Goal: Task Accomplishment & Management: Manage account settings

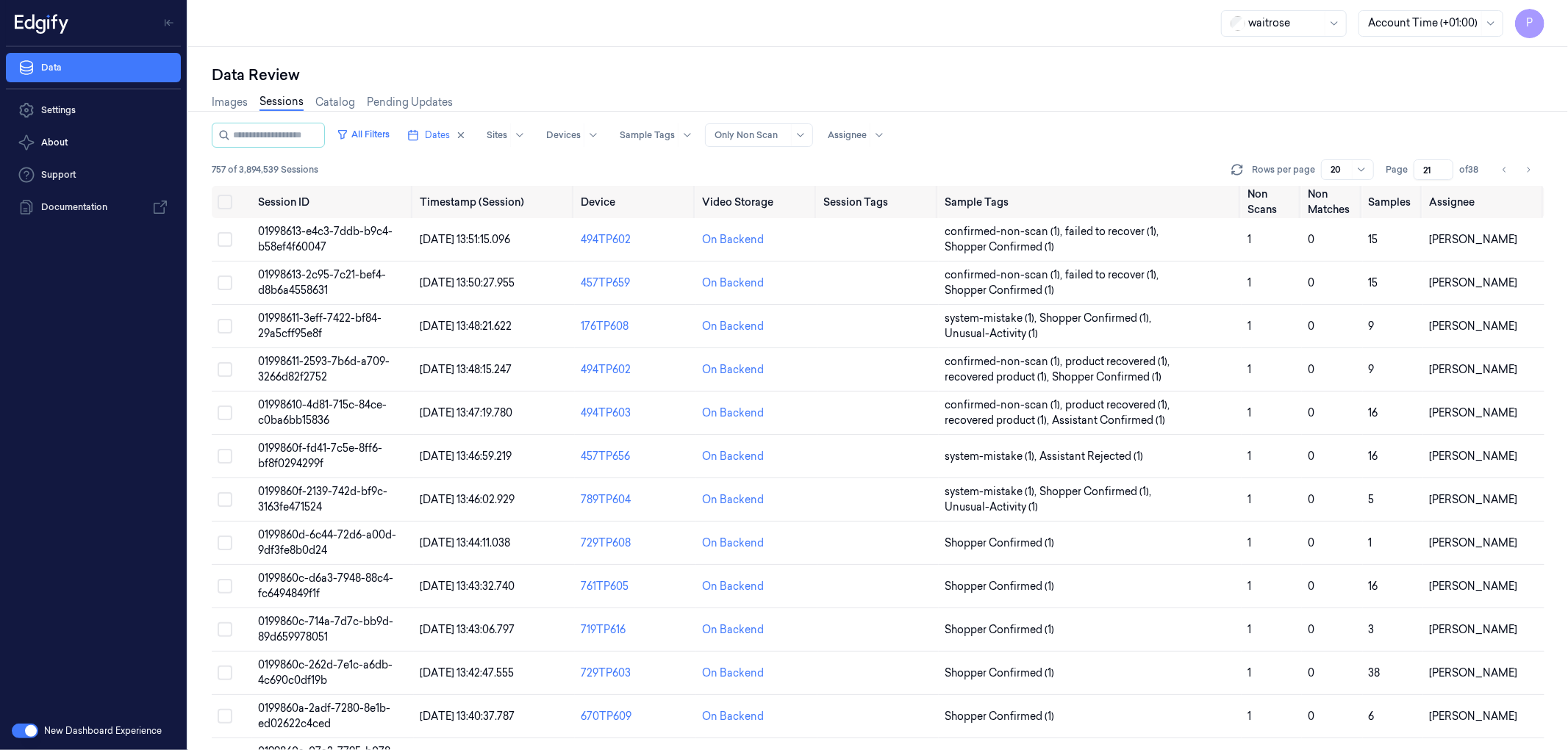
click at [1423, 168] on input "21" at bounding box center [1433, 169] width 39 height 20
click at [1503, 164] on icon "Go to previous page" at bounding box center [1504, 169] width 9 height 12
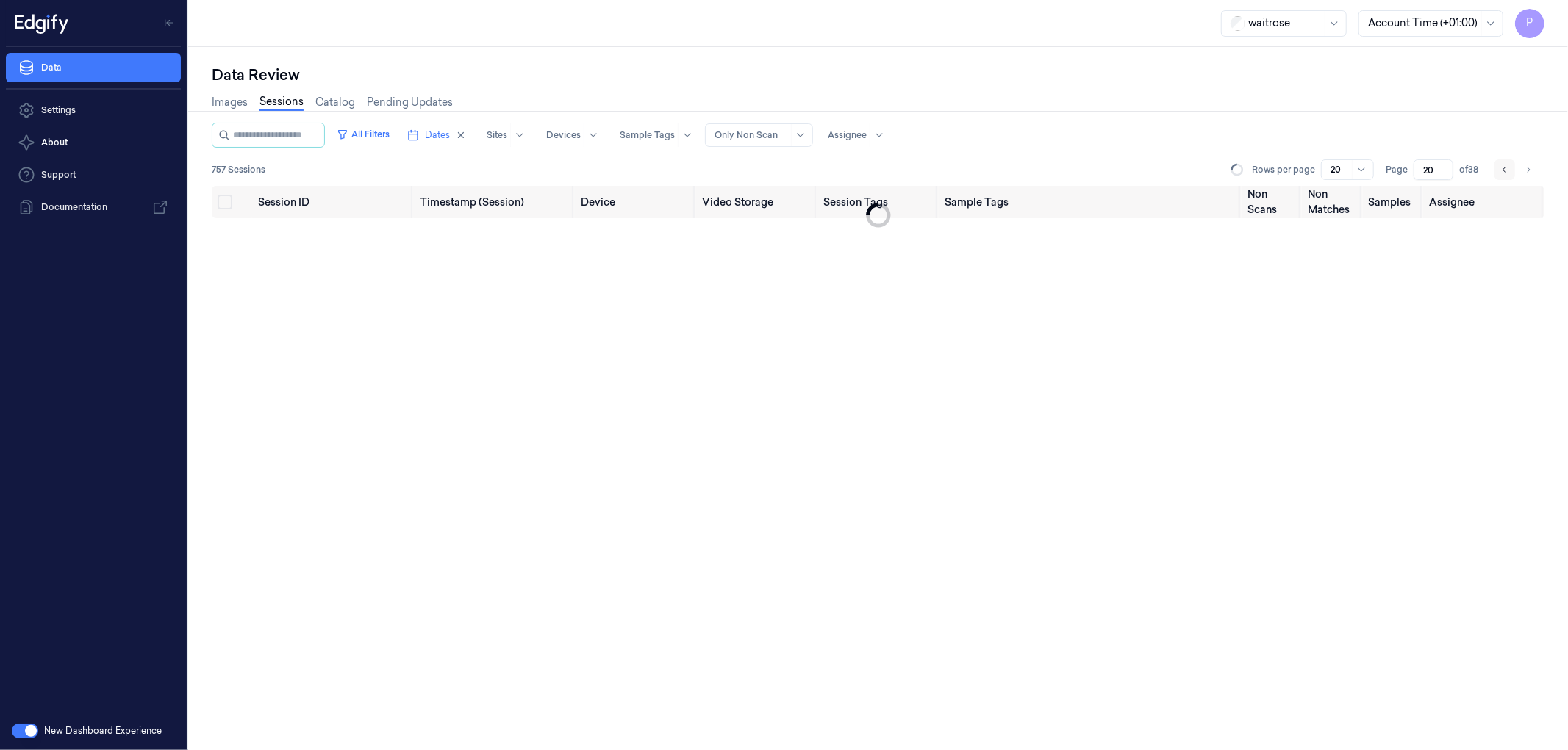
click at [1503, 164] on icon "Go to previous page" at bounding box center [1504, 169] width 9 height 12
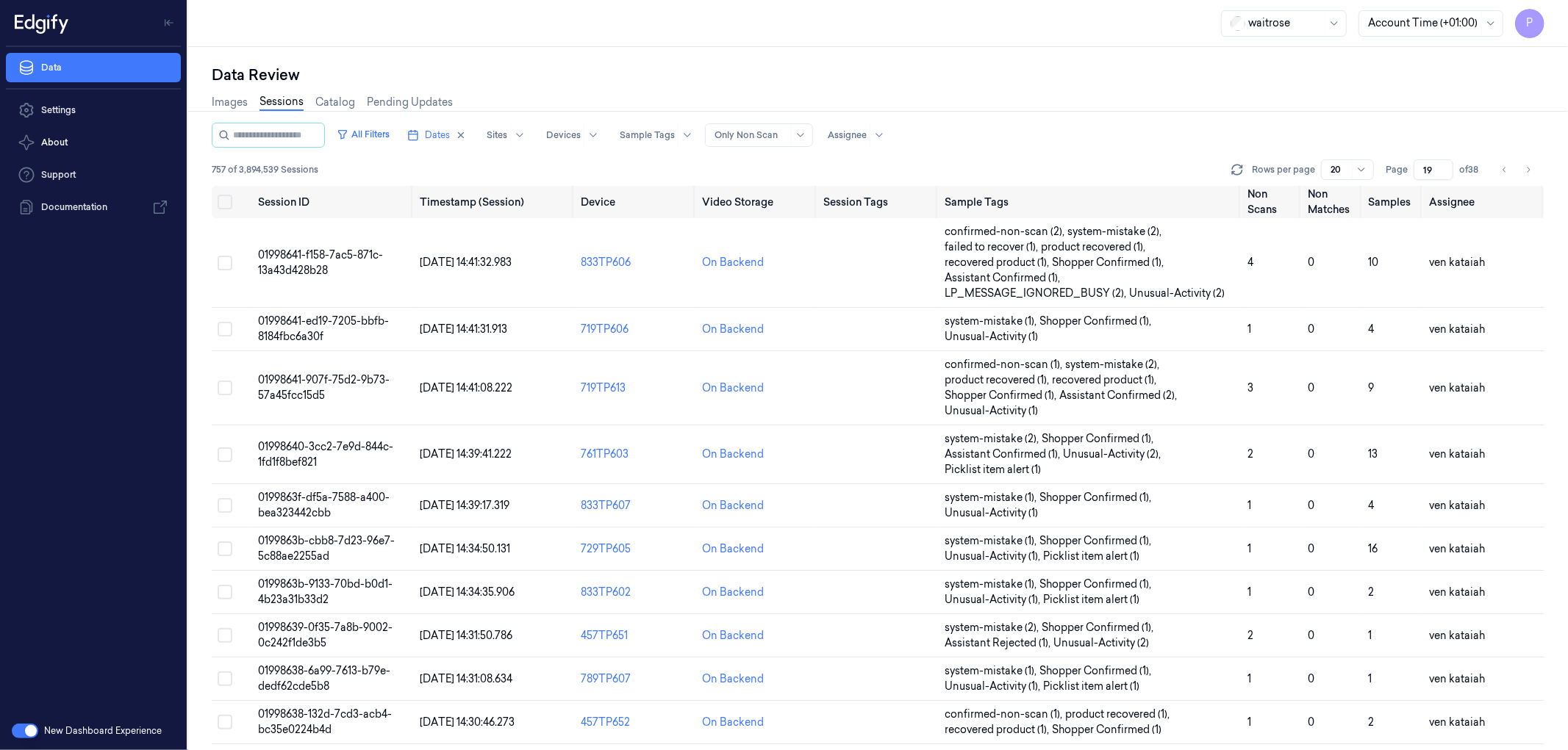
click at [1466, 106] on div "Images Sessions Catalog Pending Updates" at bounding box center [878, 104] width 1332 height 38
drag, startPoint x: 1436, startPoint y: 165, endPoint x: 1423, endPoint y: 167, distance: 13.2
click at [1423, 167] on input "19" at bounding box center [1433, 169] width 39 height 20
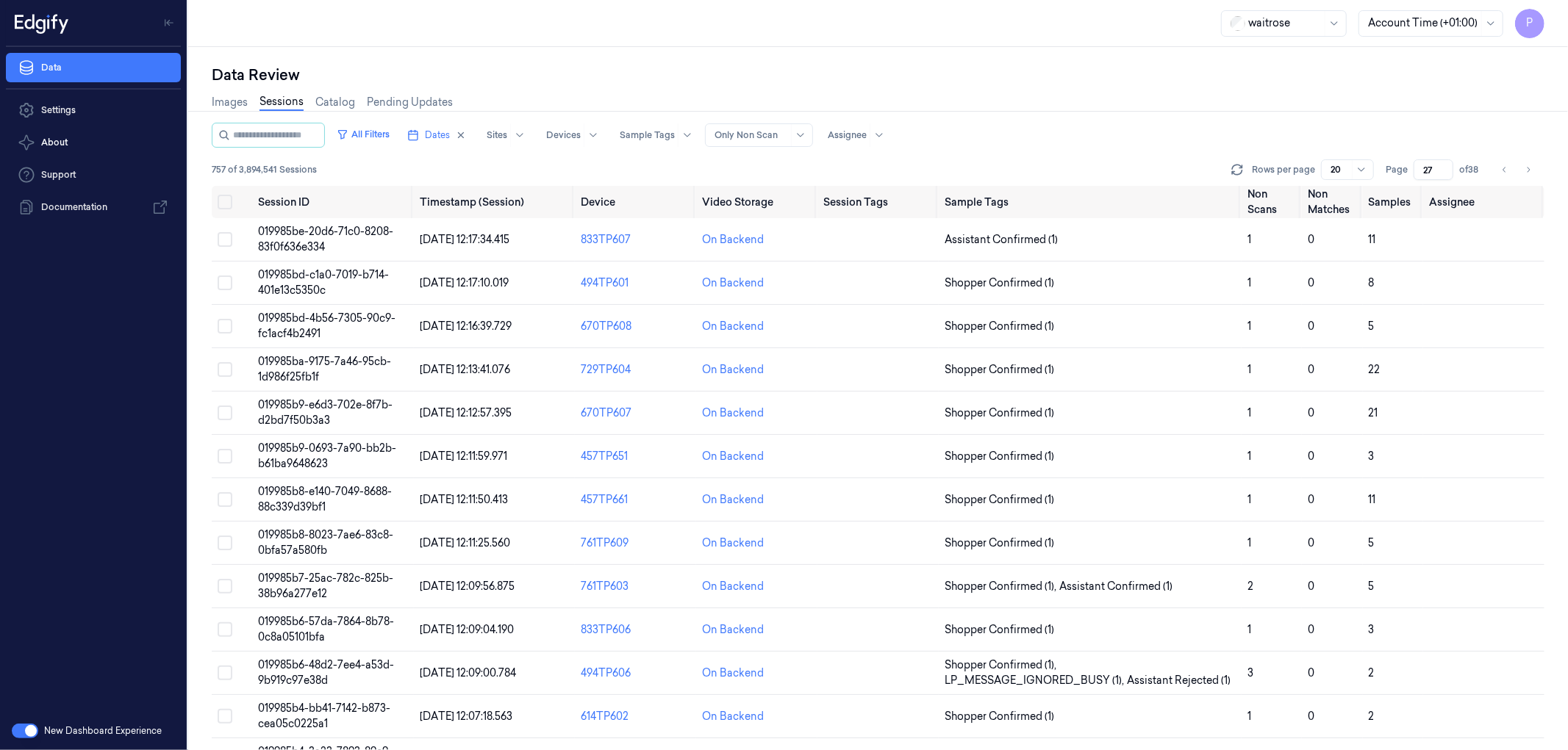
click at [1420, 134] on div "All Filters Dates Sites Devices Sample Tags Alert Type Only Non Scan Assignee" at bounding box center [878, 136] width 1332 height 25
click at [1506, 167] on icon "Go to previous page" at bounding box center [1504, 169] width 9 height 12
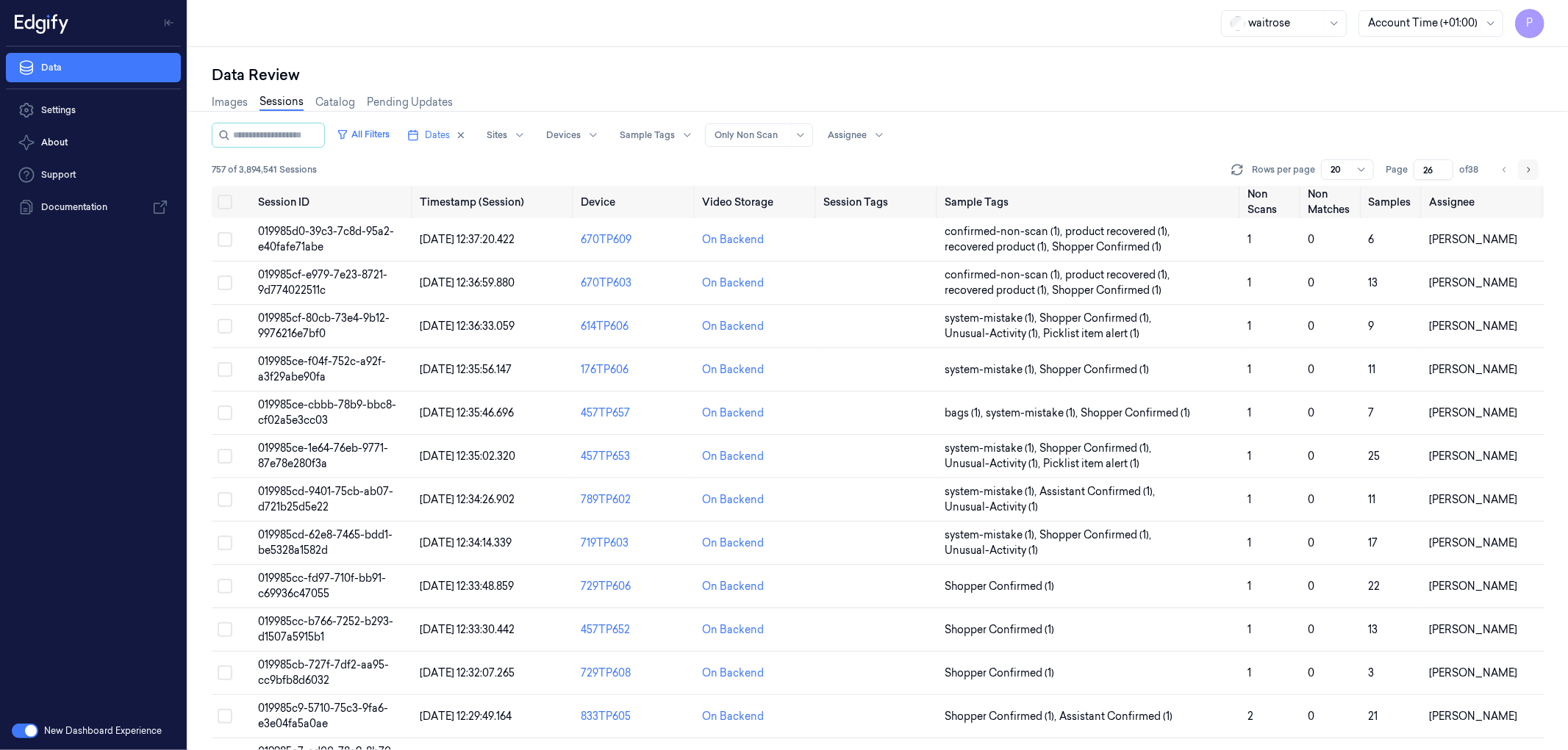
click at [1531, 170] on icon "Go to next page" at bounding box center [1528, 169] width 9 height 12
type input "27"
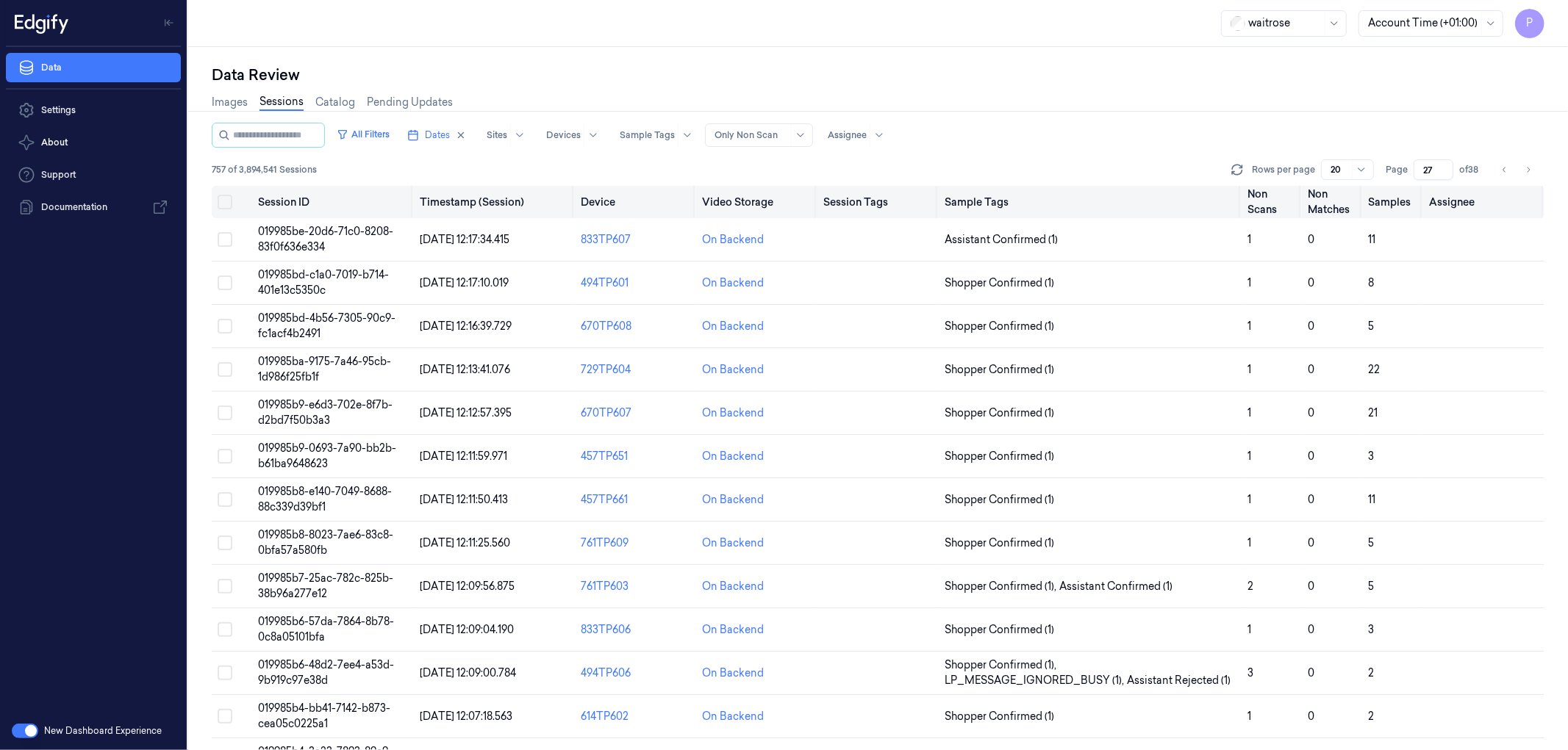
click at [221, 202] on button "Select all" at bounding box center [225, 202] width 15 height 15
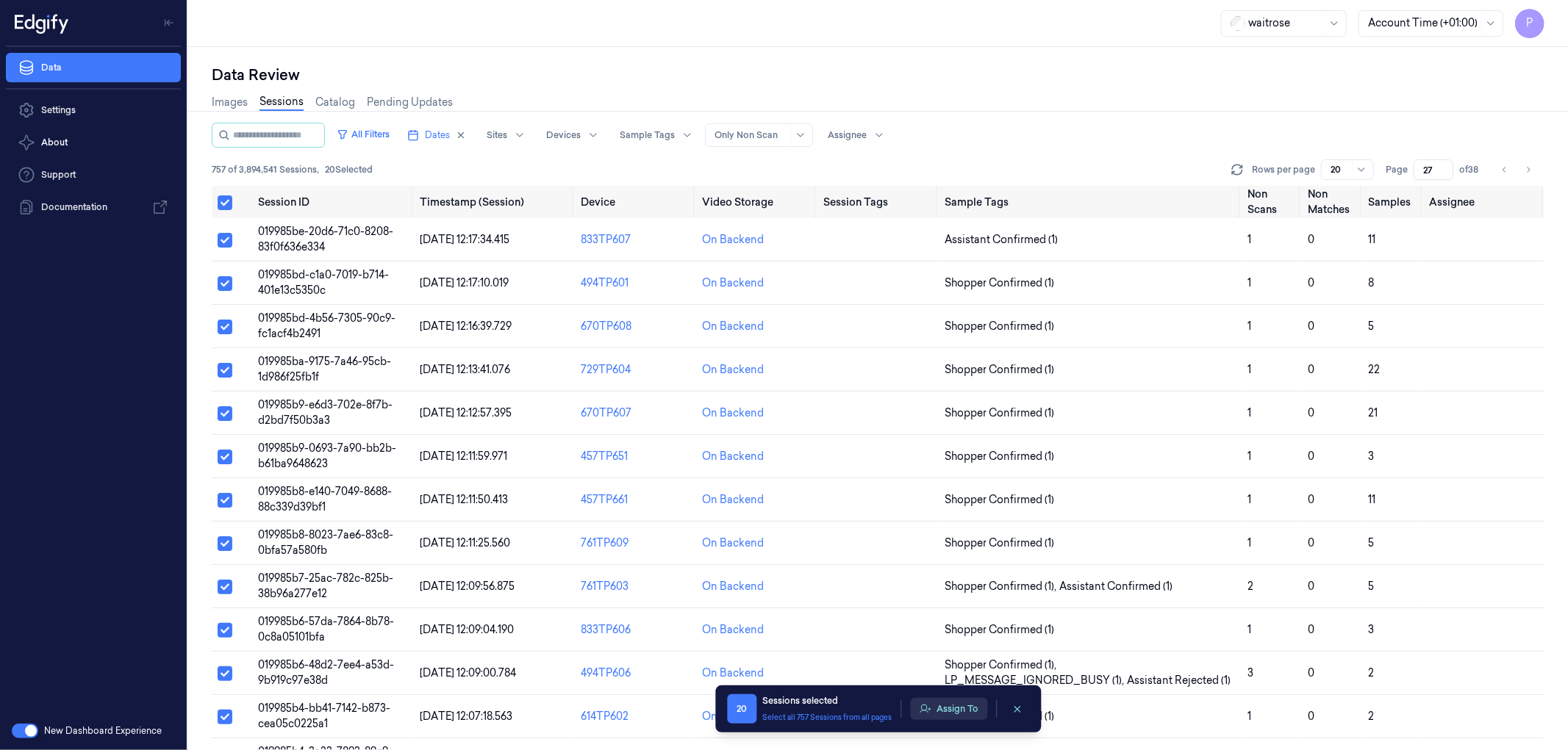
click at [935, 712] on button "Assign To" at bounding box center [948, 709] width 77 height 22
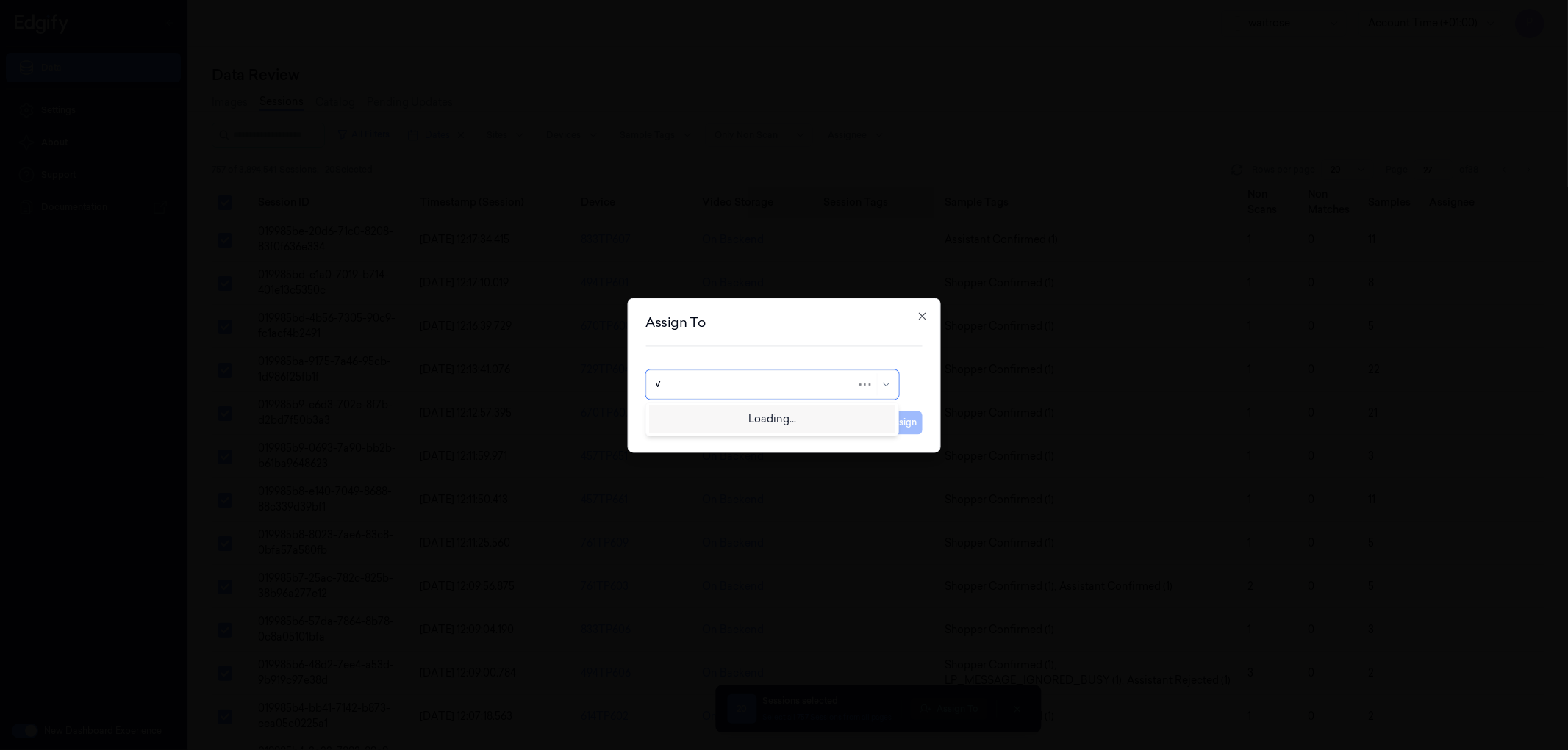
type input "ve"
click at [725, 441] on div "ven kataiah" at bounding box center [772, 442] width 234 height 16
click at [902, 421] on button "Assign" at bounding box center [902, 422] width 40 height 24
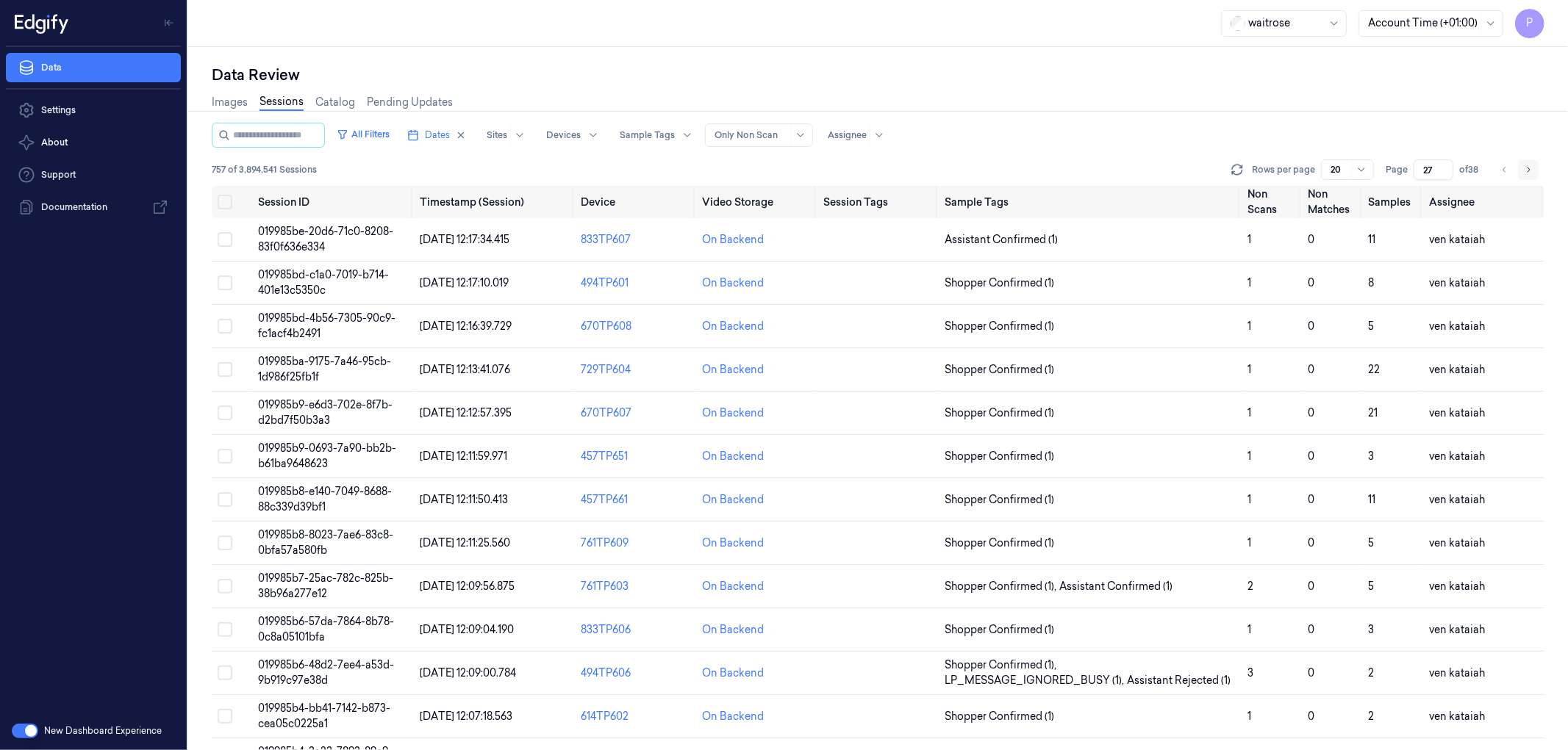
click at [1529, 164] on icon "Go to next page" at bounding box center [1528, 169] width 9 height 12
type input "28"
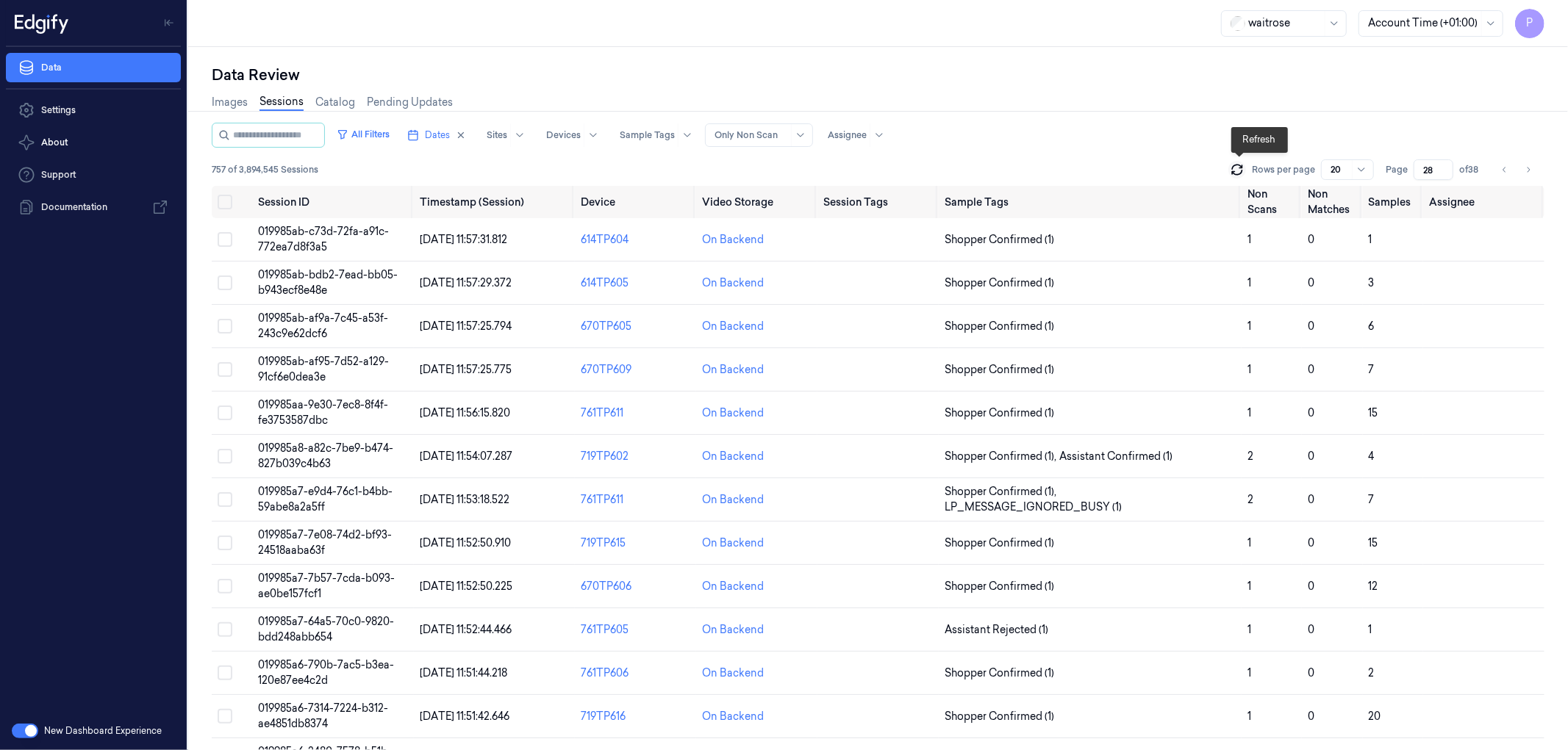
click at [1235, 171] on icon at bounding box center [1237, 173] width 9 height 5
click at [1508, 165] on icon "Go to previous page" at bounding box center [1504, 169] width 9 height 12
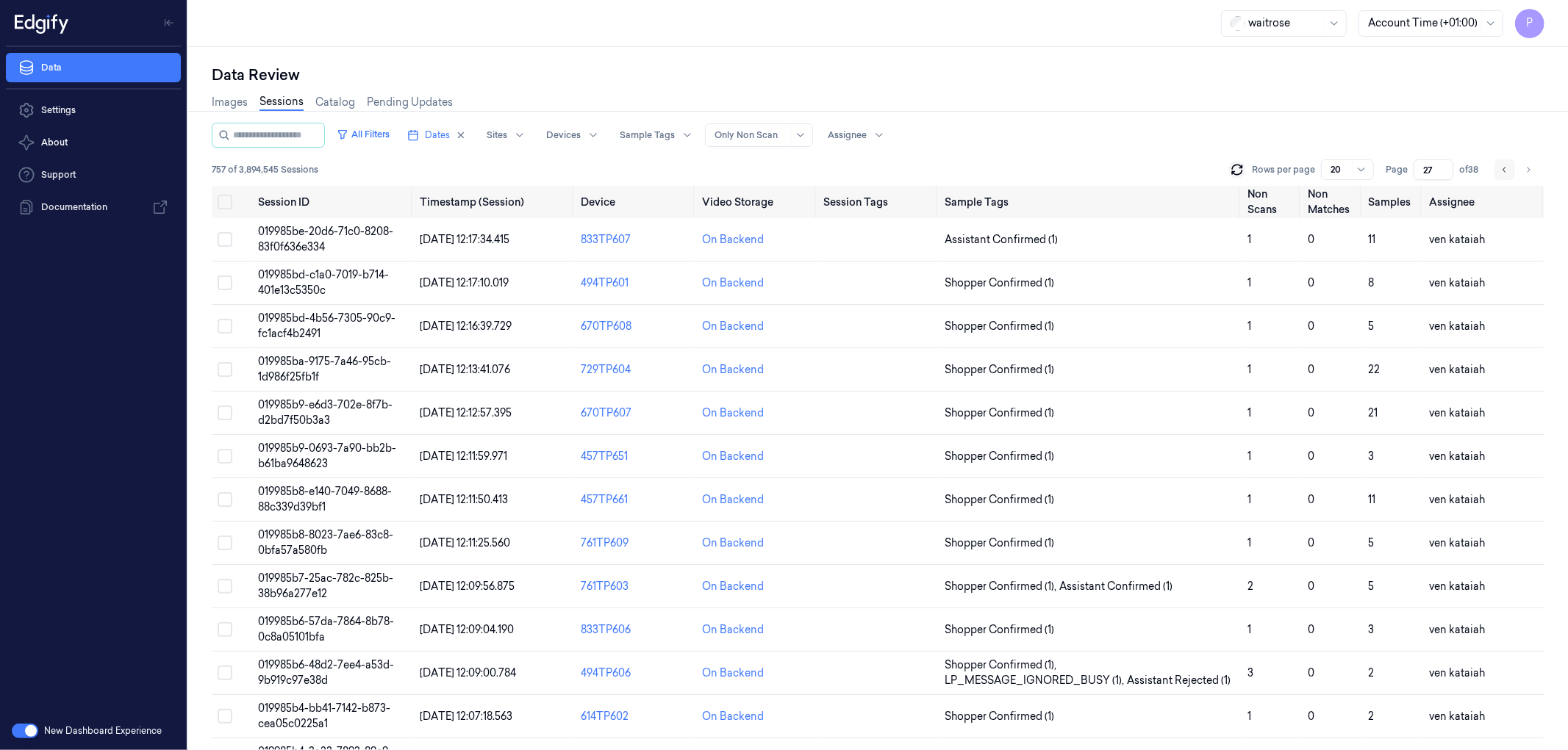
click at [1503, 168] on icon "Go to previous page" at bounding box center [1504, 169] width 9 height 12
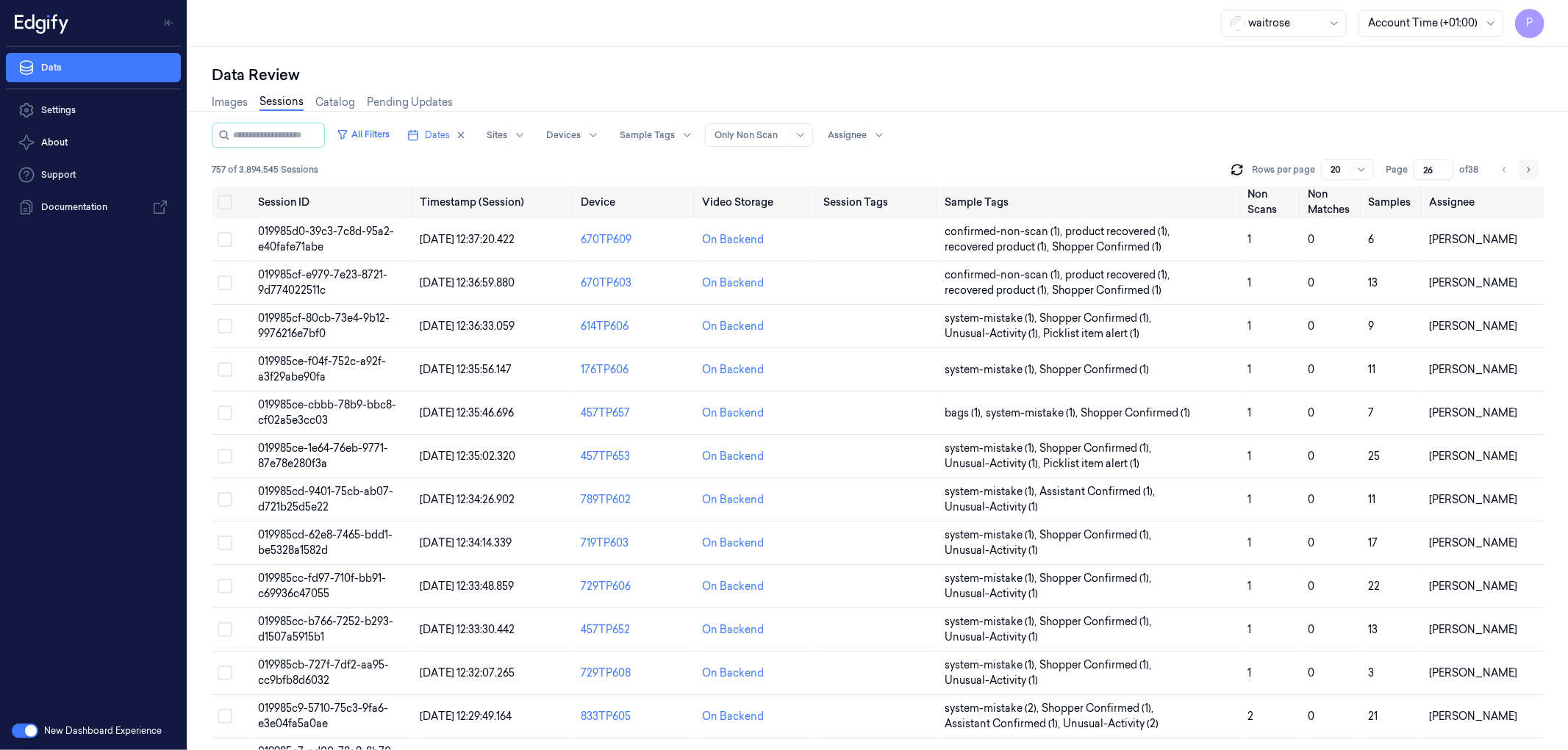
click at [1529, 169] on icon "Go to next page" at bounding box center [1529, 169] width 3 height 6
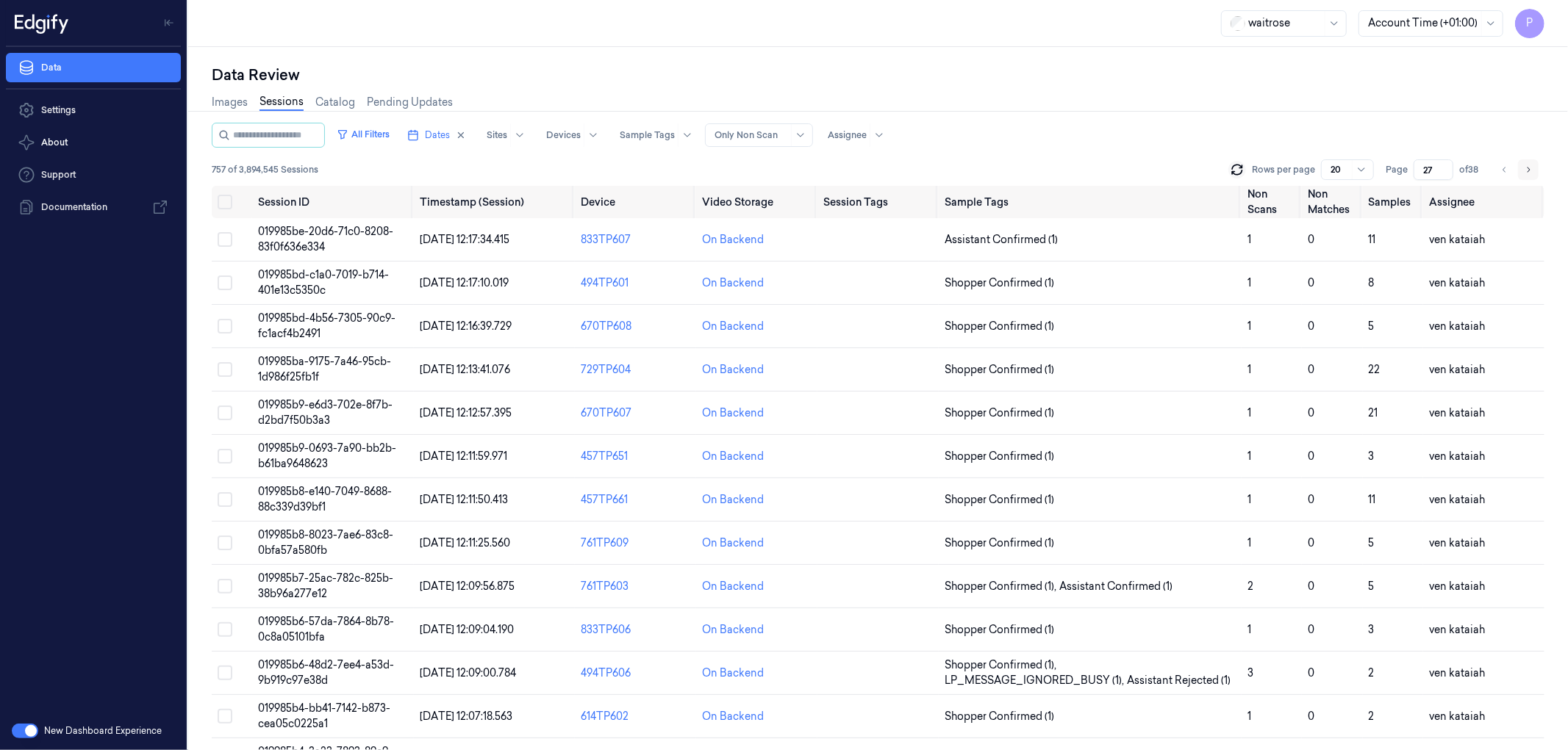
click at [1529, 169] on icon "Go to next page" at bounding box center [1529, 169] width 3 height 6
type input "28"
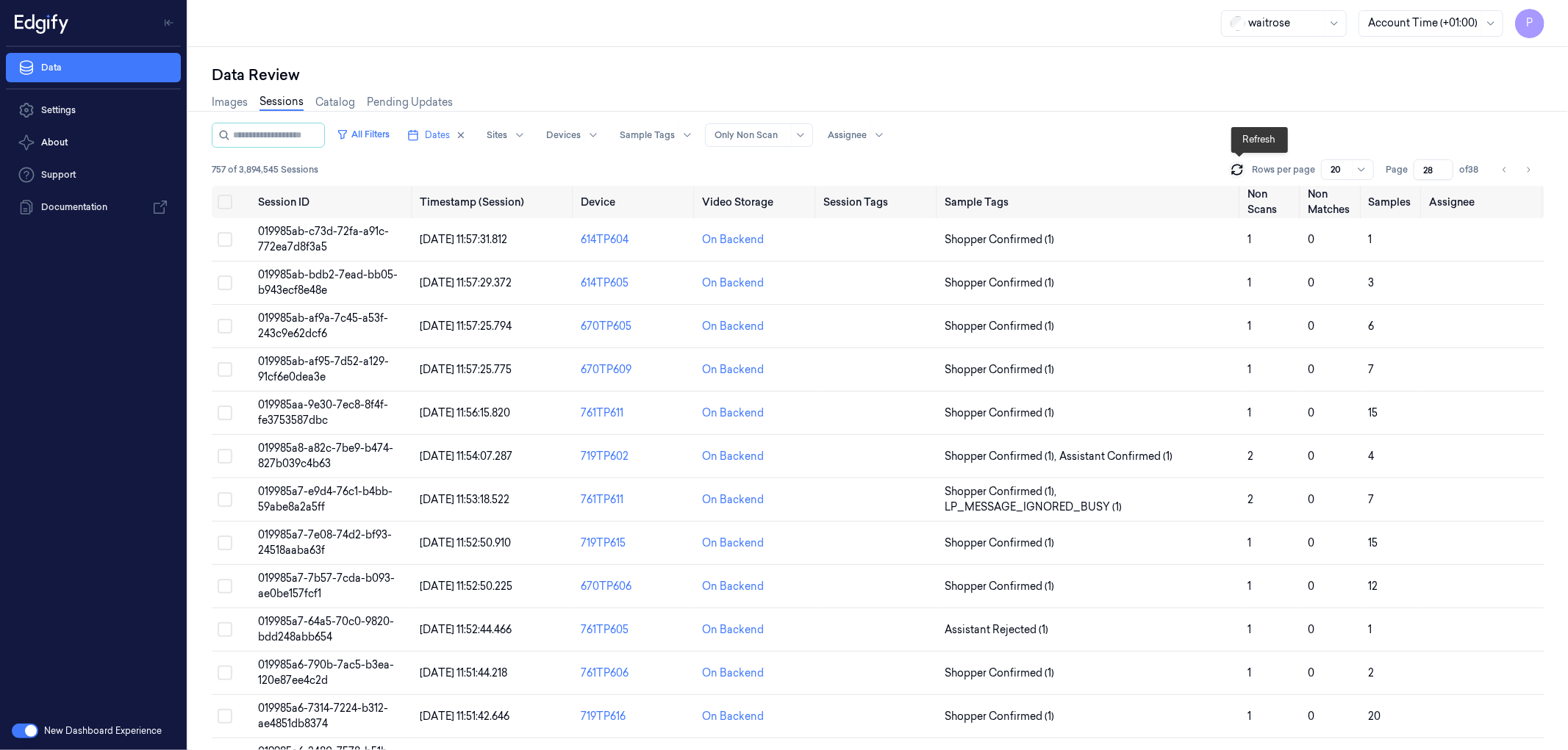
click at [1238, 172] on icon at bounding box center [1237, 169] width 15 height 15
click at [1501, 169] on icon "Go to previous page" at bounding box center [1504, 169] width 9 height 12
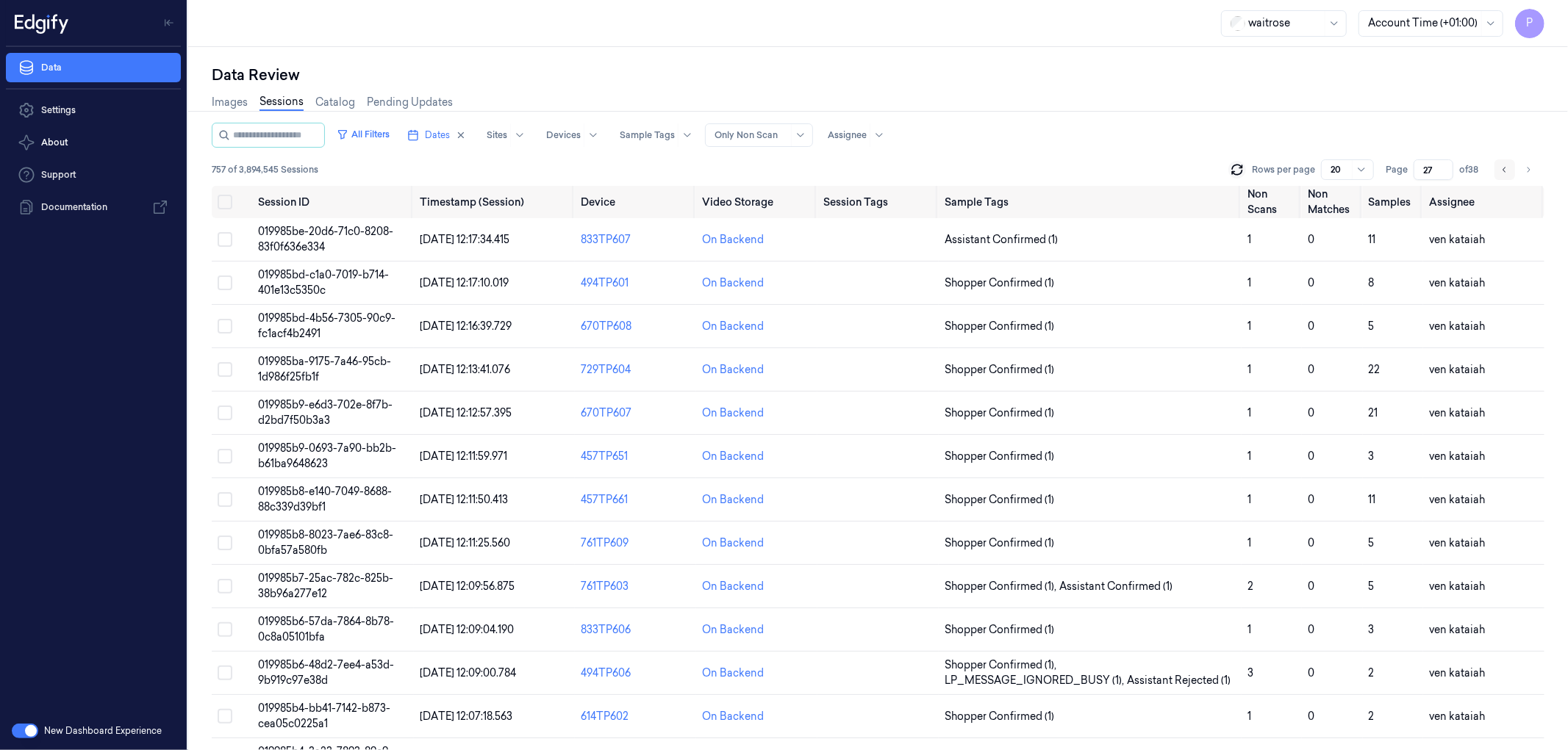
click at [1501, 169] on icon "Go to previous page" at bounding box center [1504, 169] width 9 height 12
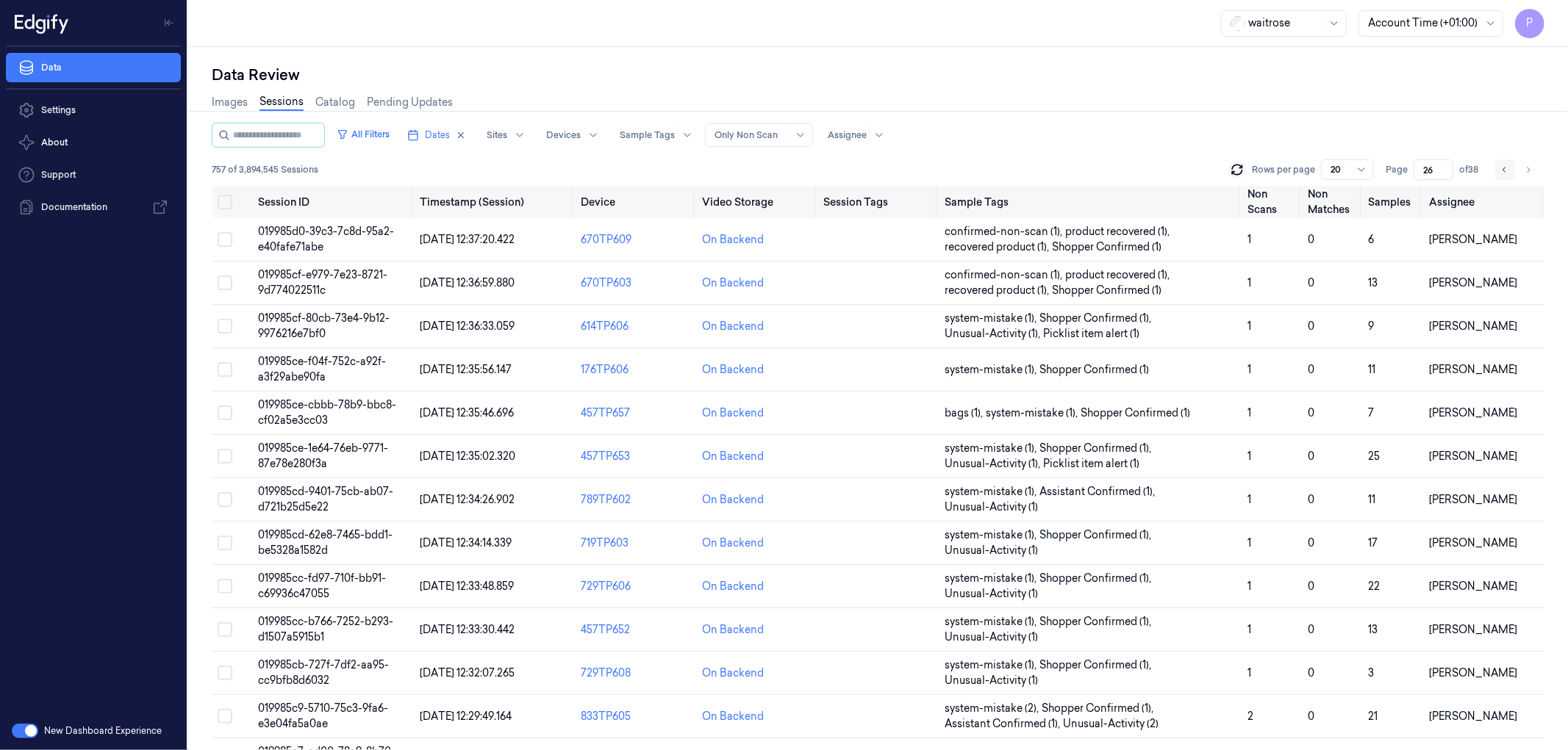
click at [1501, 169] on icon "Go to previous page" at bounding box center [1504, 169] width 9 height 12
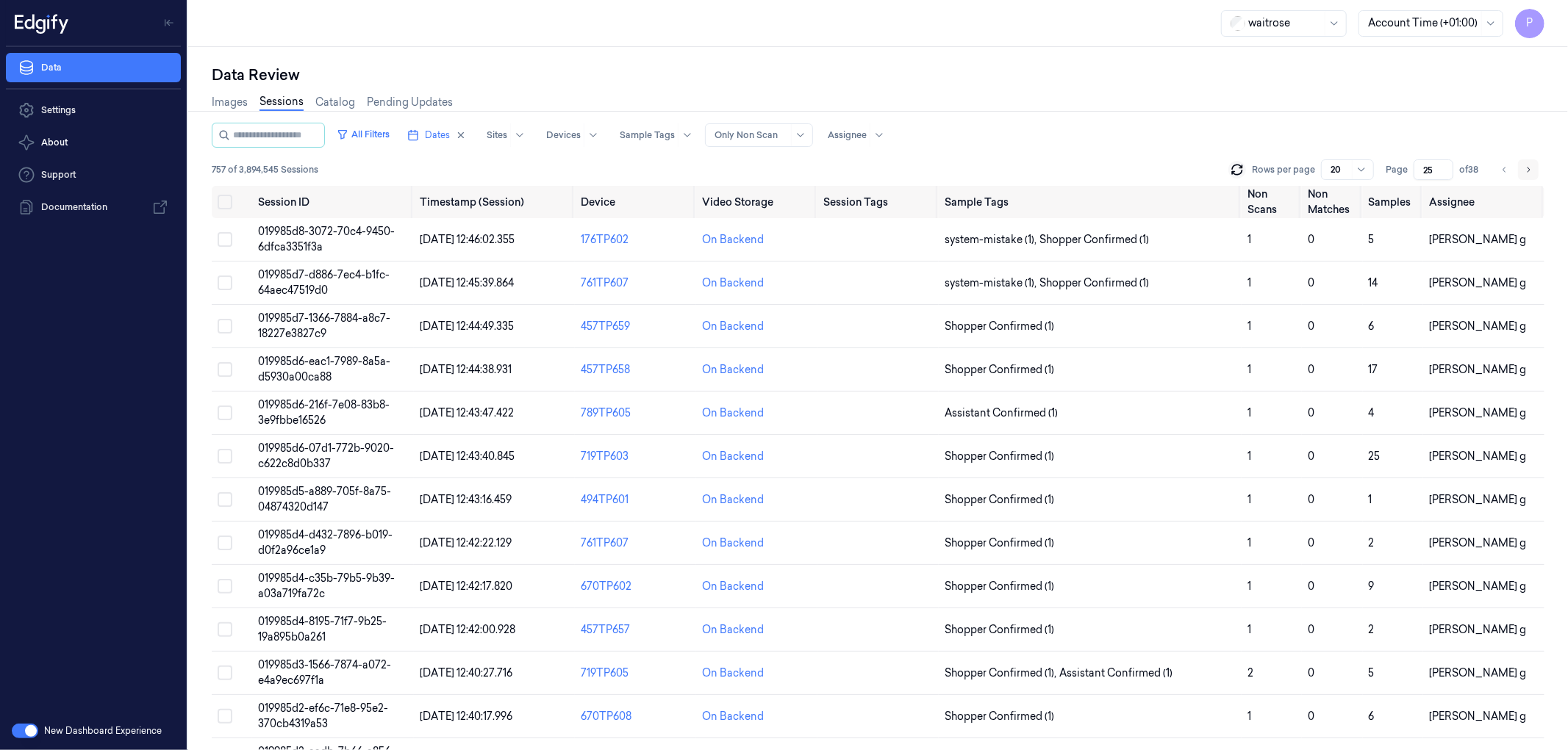
click at [1529, 169] on icon "Go to next page" at bounding box center [1529, 169] width 3 height 6
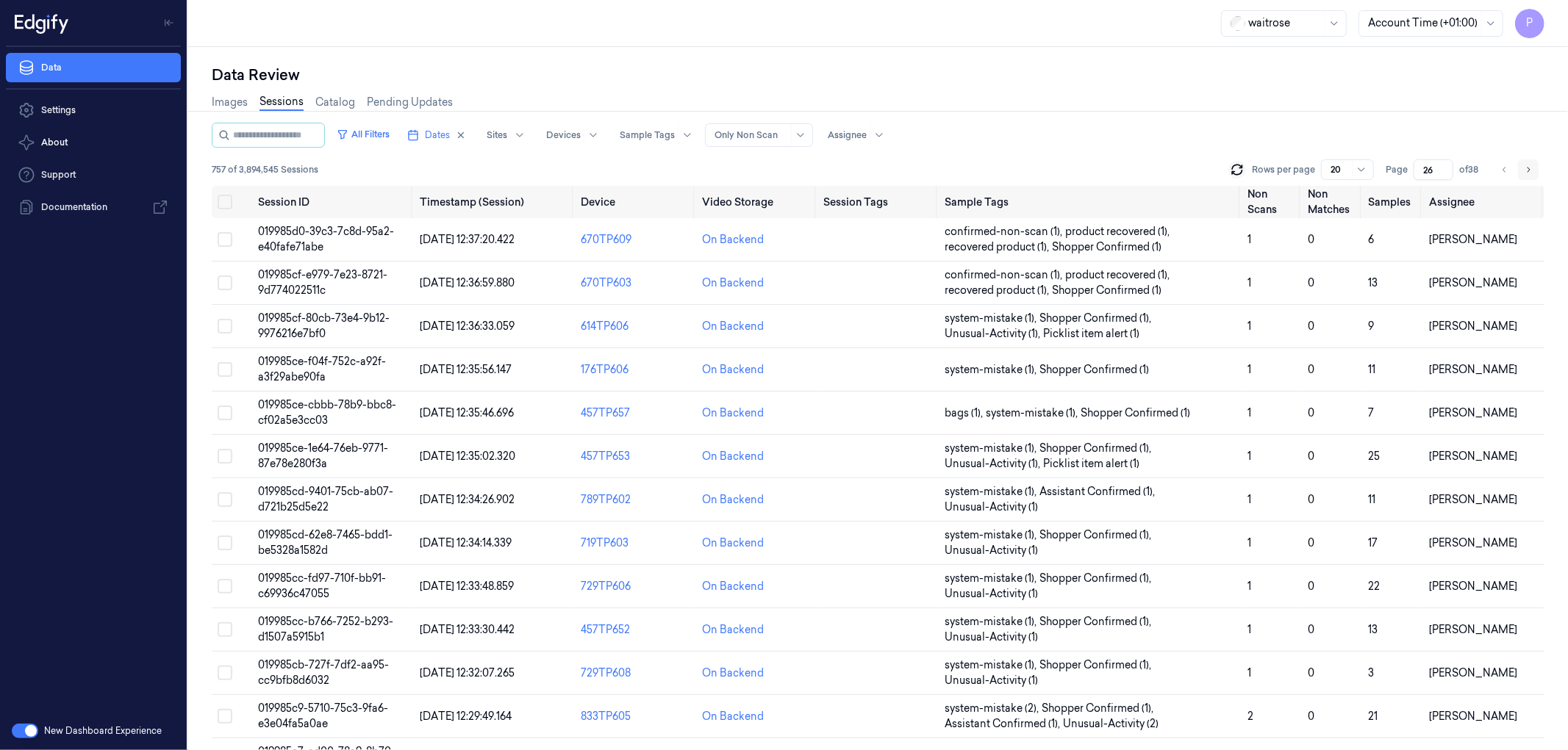
click at [1529, 169] on icon "Go to next page" at bounding box center [1529, 169] width 3 height 6
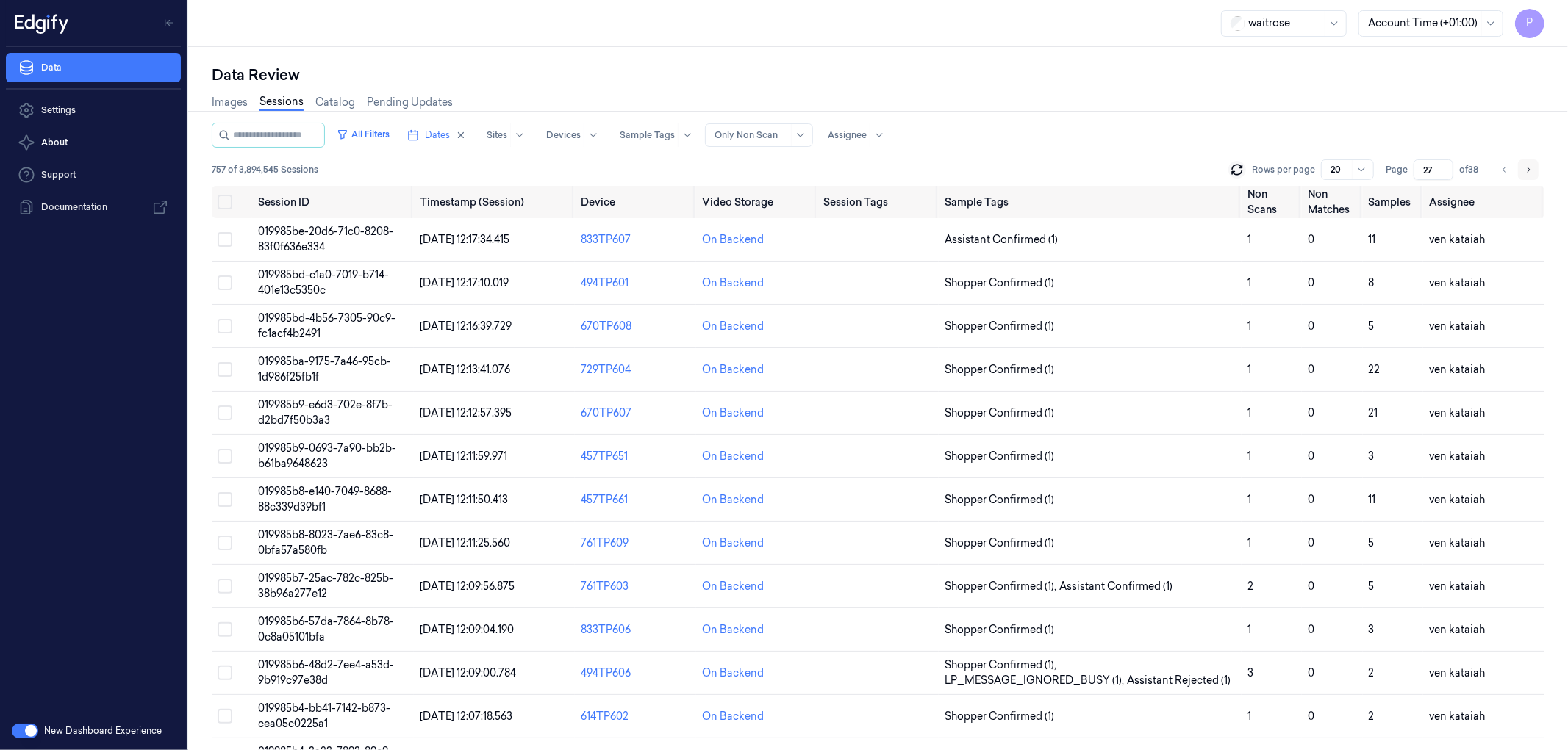
click at [1529, 169] on icon "Go to next page" at bounding box center [1529, 169] width 3 height 6
type input "28"
